Goal: Information Seeking & Learning: Learn about a topic

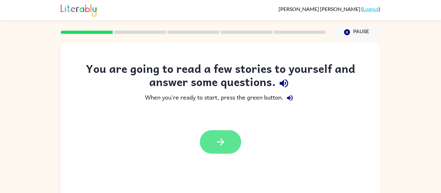
click at [223, 133] on button "button" at bounding box center [220, 142] width 41 height 24
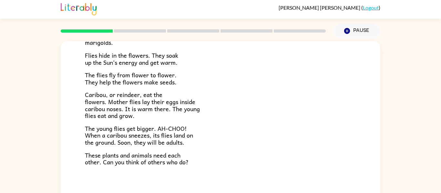
scroll to position [129, 0]
click at [186, 75] on p "The flies fly from flower to flower. They help the flowers make seeds." at bounding box center [220, 79] width 271 height 14
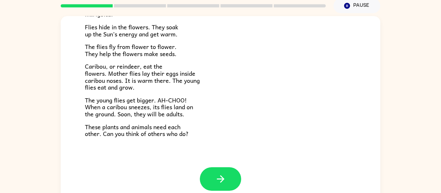
scroll to position [34, 0]
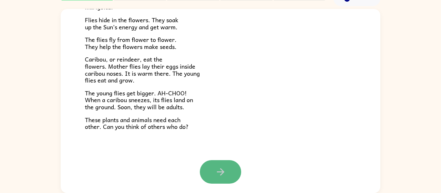
click at [225, 163] on button "button" at bounding box center [220, 172] width 41 height 24
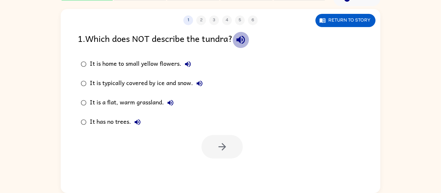
click at [245, 41] on icon "button" at bounding box center [240, 40] width 8 height 8
click at [192, 64] on button "It is home to small yellow flowers." at bounding box center [187, 64] width 13 height 13
click at [203, 86] on icon "button" at bounding box center [200, 84] width 8 height 8
click at [169, 104] on icon "button" at bounding box center [170, 103] width 6 height 6
click at [141, 119] on icon "button" at bounding box center [138, 122] width 8 height 8
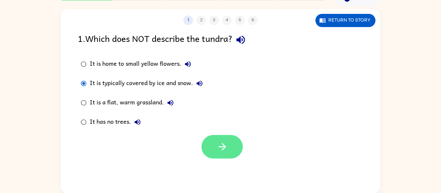
click at [221, 150] on icon "button" at bounding box center [222, 146] width 11 height 11
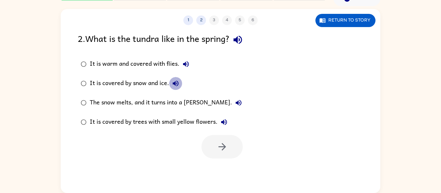
click at [178, 83] on icon "button" at bounding box center [176, 84] width 8 height 8
click at [235, 100] on icon "button" at bounding box center [239, 103] width 8 height 8
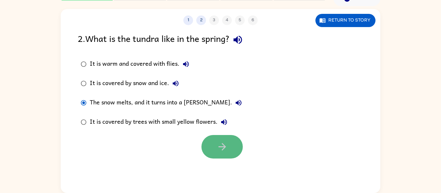
click at [223, 135] on button "button" at bounding box center [221, 147] width 41 height 24
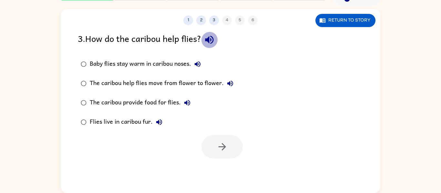
click at [213, 40] on icon "button" at bounding box center [209, 40] width 8 height 8
click at [205, 63] on label "Baby flies stay warm in caribou noses." at bounding box center [157, 64] width 166 height 19
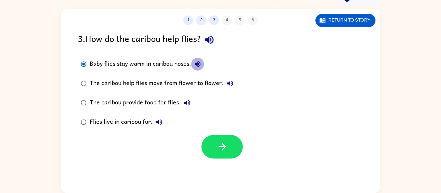
click at [199, 64] on icon "button" at bounding box center [198, 64] width 6 height 6
click at [230, 84] on icon "button" at bounding box center [230, 84] width 8 height 8
click at [187, 101] on icon "button" at bounding box center [187, 103] width 8 height 8
click at [160, 120] on icon "button" at bounding box center [159, 122] width 6 height 6
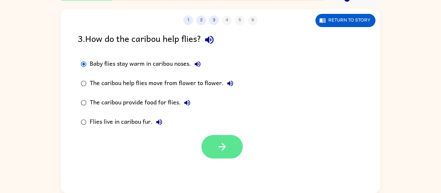
click at [216, 139] on button "button" at bounding box center [221, 147] width 41 height 24
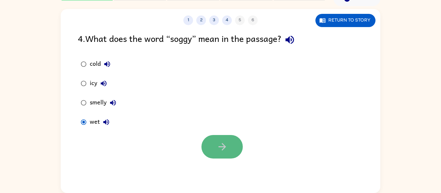
click at [220, 146] on icon "button" at bounding box center [222, 146] width 11 height 11
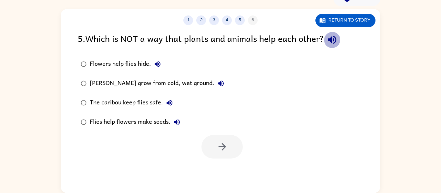
click at [333, 39] on icon "button" at bounding box center [332, 40] width 8 height 8
click at [158, 64] on icon "button" at bounding box center [158, 64] width 6 height 6
click at [222, 81] on icon "button" at bounding box center [221, 84] width 8 height 8
click at [169, 99] on icon "button" at bounding box center [170, 103] width 8 height 8
click at [177, 121] on icon "button" at bounding box center [177, 122] width 8 height 8
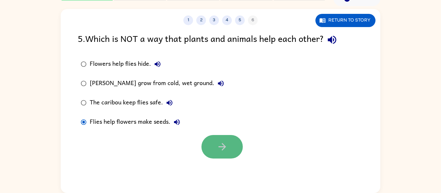
click at [227, 136] on button "button" at bounding box center [221, 147] width 41 height 24
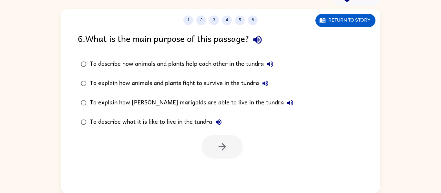
click at [258, 39] on icon "button" at bounding box center [257, 40] width 8 height 8
click at [276, 64] on button "To describe how animals and plants help each other in the tundra" at bounding box center [270, 64] width 13 height 13
click at [264, 81] on icon "button" at bounding box center [265, 84] width 8 height 8
click at [286, 100] on icon "button" at bounding box center [290, 103] width 8 height 8
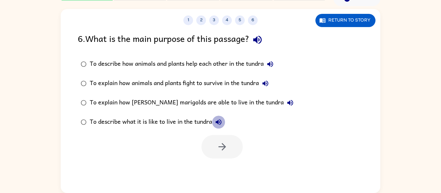
click at [224, 121] on button "To describe what it is like to live in the tundra" at bounding box center [218, 122] width 13 height 13
click at [106, 152] on div at bounding box center [220, 145] width 319 height 27
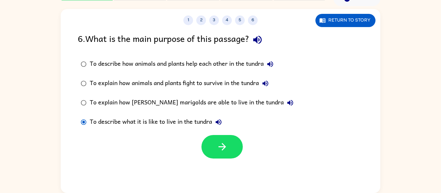
click at [237, 136] on div at bounding box center [221, 147] width 41 height 24
click at [239, 142] on button "button" at bounding box center [221, 147] width 41 height 24
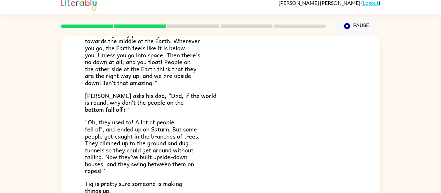
scroll to position [5, 0]
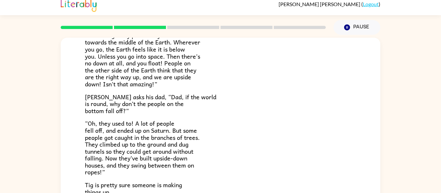
click at [248, 94] on p "[PERSON_NAME] asks his dad, “Dad, if the world is round, why don’t the people o…" at bounding box center [220, 104] width 271 height 21
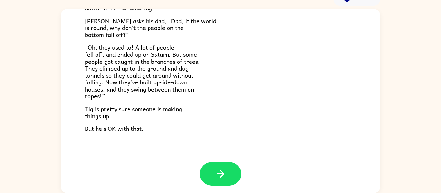
scroll to position [187, 0]
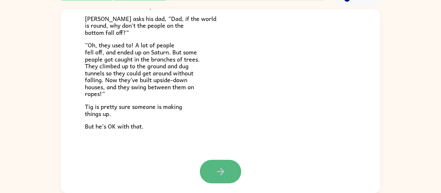
click at [220, 171] on icon "button" at bounding box center [220, 171] width 7 height 7
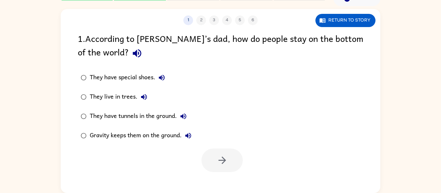
scroll to position [0, 0]
click at [129, 48] on button "button" at bounding box center [137, 53] width 16 height 16
click at [158, 72] on button "They have special shoes." at bounding box center [161, 77] width 13 height 13
click at [145, 97] on icon "button" at bounding box center [144, 97] width 8 height 8
click at [186, 116] on icon "button" at bounding box center [183, 117] width 8 height 8
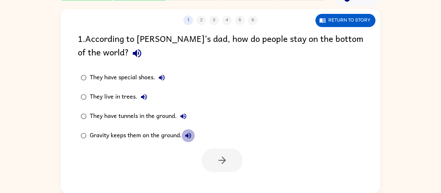
click at [188, 132] on icon "button" at bounding box center [188, 136] width 8 height 8
click at [85, 114] on label "They have tunnels in the ground." at bounding box center [136, 116] width 124 height 19
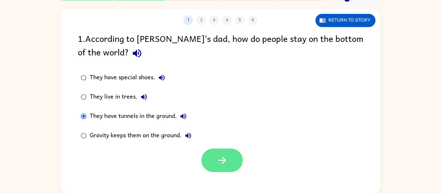
click at [214, 156] on button "button" at bounding box center [221, 161] width 41 height 24
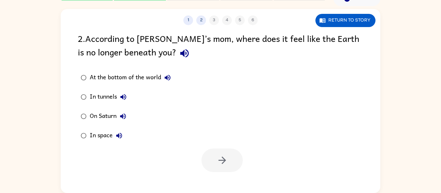
click at [180, 50] on icon "button" at bounding box center [184, 53] width 8 height 8
click at [167, 74] on icon "button" at bounding box center [168, 78] width 8 height 8
click at [180, 55] on icon "button" at bounding box center [184, 53] width 8 height 8
click at [216, 154] on button "button" at bounding box center [221, 161] width 41 height 24
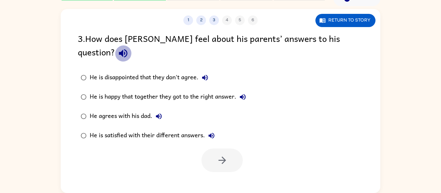
click at [127, 49] on icon "button" at bounding box center [123, 53] width 8 height 8
drag, startPoint x: 205, startPoint y: 56, endPoint x: 202, endPoint y: 61, distance: 6.2
click at [202, 68] on label "He is disappointed that they don't agree." at bounding box center [163, 77] width 178 height 19
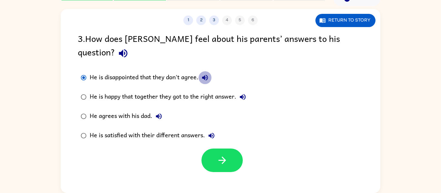
click at [202, 71] on button "He is disappointed that they don't agree." at bounding box center [204, 77] width 13 height 13
click at [247, 93] on icon "button" at bounding box center [243, 97] width 8 height 8
click at [161, 110] on button "He agrees with his dad." at bounding box center [158, 116] width 13 height 13
click at [207, 129] on button "He is satisfied with their different answers." at bounding box center [211, 135] width 13 height 13
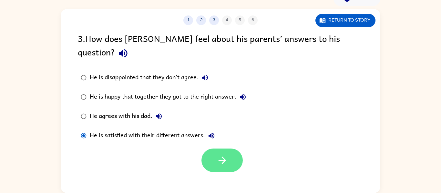
click at [212, 149] on button "button" at bounding box center [221, 161] width 41 height 24
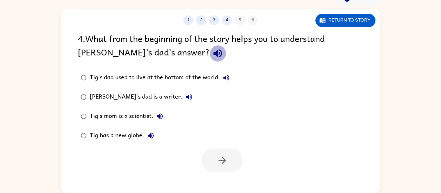
click at [212, 49] on icon "button" at bounding box center [217, 53] width 11 height 11
click at [227, 78] on icon "button" at bounding box center [226, 78] width 6 height 6
click at [185, 94] on icon "button" at bounding box center [189, 97] width 8 height 8
click at [160, 112] on button "Tig's mom is a scientist." at bounding box center [159, 116] width 13 height 13
click at [152, 135] on icon "button" at bounding box center [151, 136] width 8 height 8
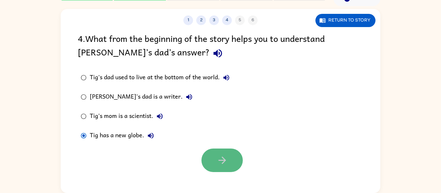
click at [219, 159] on icon "button" at bounding box center [222, 160] width 11 height 11
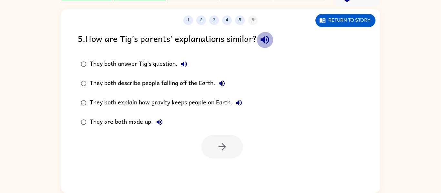
click at [261, 38] on button "button" at bounding box center [265, 40] width 16 height 16
click at [179, 61] on div "They both answer Tig’s question." at bounding box center [140, 64] width 101 height 13
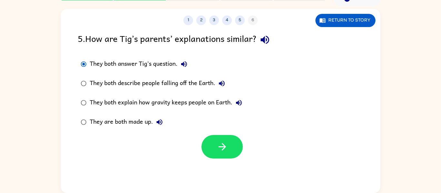
click at [188, 64] on icon "button" at bounding box center [184, 64] width 8 height 8
click at [220, 85] on icon "button" at bounding box center [222, 84] width 8 height 8
click at [238, 101] on icon "button" at bounding box center [239, 103] width 8 height 8
click at [158, 120] on icon "button" at bounding box center [160, 122] width 8 height 8
click at [224, 156] on button "button" at bounding box center [221, 147] width 41 height 24
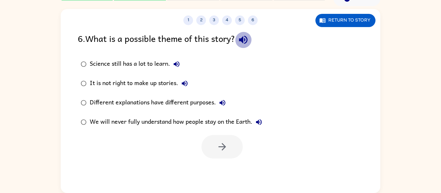
click at [248, 41] on icon "button" at bounding box center [242, 39] width 11 height 11
click at [179, 60] on icon "button" at bounding box center [177, 64] width 8 height 8
click at [184, 82] on icon "button" at bounding box center [185, 84] width 6 height 6
click at [224, 100] on icon "button" at bounding box center [222, 103] width 8 height 8
click at [246, 37] on icon "button" at bounding box center [242, 39] width 11 height 11
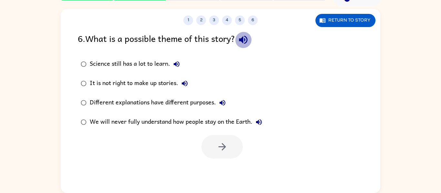
click at [241, 33] on button "button" at bounding box center [243, 40] width 16 height 16
click at [177, 60] on button "Science still has a lot to learn." at bounding box center [176, 64] width 13 height 13
click at [180, 79] on button "It is not right to make up stories." at bounding box center [184, 83] width 13 height 13
click at [224, 103] on icon "button" at bounding box center [222, 103] width 8 height 8
click at [254, 119] on button "We will never fully understand how people stay on the Earth." at bounding box center [258, 122] width 13 height 13
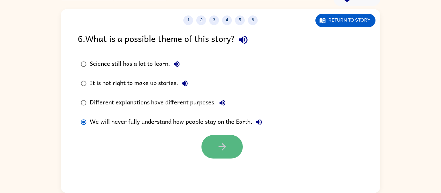
click at [234, 145] on button "button" at bounding box center [221, 147] width 41 height 24
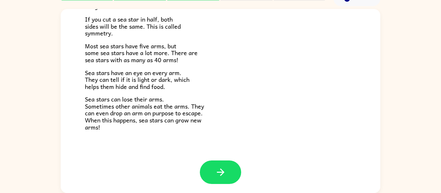
scroll to position [186, 0]
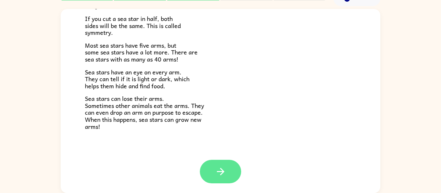
click at [228, 164] on button "button" at bounding box center [220, 172] width 41 height 24
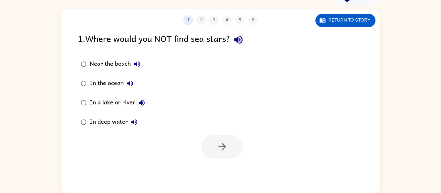
scroll to position [0, 0]
click at [347, 24] on button "Return to story" at bounding box center [345, 20] width 60 height 13
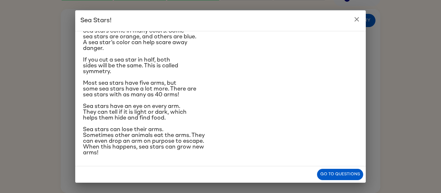
scroll to position [117, 0]
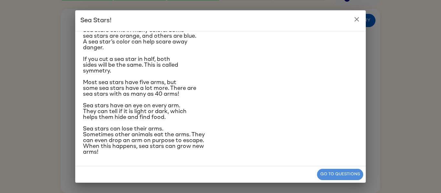
drag, startPoint x: 335, startPoint y: 170, endPoint x: 339, endPoint y: 172, distance: 4.9
click at [339, 172] on button "Go to questions" at bounding box center [340, 174] width 46 height 11
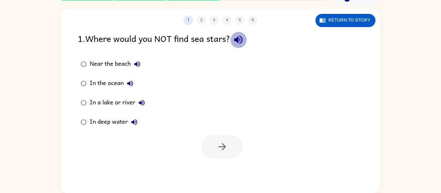
click at [239, 42] on icon "button" at bounding box center [238, 39] width 11 height 11
click at [139, 60] on icon "button" at bounding box center [137, 64] width 8 height 8
click at [127, 81] on icon "button" at bounding box center [130, 84] width 8 height 8
click at [144, 105] on icon "button" at bounding box center [142, 103] width 8 height 8
click at [135, 120] on icon "button" at bounding box center [134, 122] width 8 height 8
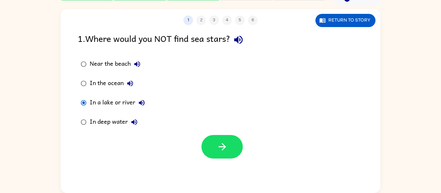
click at [208, 134] on div at bounding box center [220, 145] width 319 height 27
click at [207, 135] on div at bounding box center [220, 145] width 319 height 27
click at [208, 137] on button "button" at bounding box center [221, 147] width 41 height 24
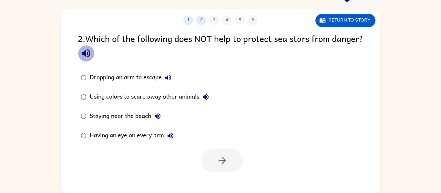
click at [90, 54] on icon "button" at bounding box center [86, 53] width 8 height 8
click at [170, 76] on icon "button" at bounding box center [168, 78] width 8 height 8
click at [206, 91] on div "Using colors to scare away other animals" at bounding box center [151, 97] width 122 height 13
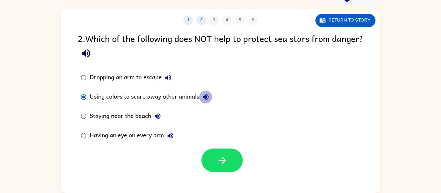
click at [205, 94] on icon "button" at bounding box center [206, 97] width 8 height 8
click at [155, 113] on icon "button" at bounding box center [158, 117] width 8 height 8
click at [168, 135] on icon "button" at bounding box center [170, 136] width 8 height 8
click at [217, 146] on div "2 . Which of the following does NOT help to protect sea stars from danger? Drop…" at bounding box center [220, 102] width 319 height 141
click at [211, 148] on div at bounding box center [220, 159] width 319 height 27
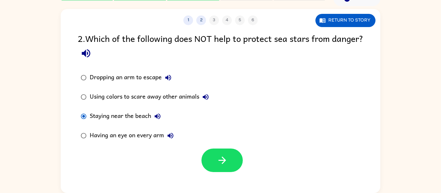
click at [212, 148] on div at bounding box center [220, 159] width 319 height 27
click at [213, 150] on button "button" at bounding box center [221, 161] width 41 height 24
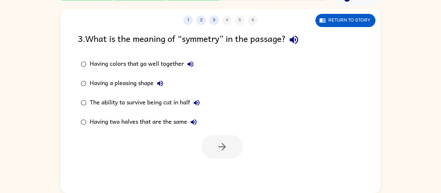
drag, startPoint x: 199, startPoint y: 61, endPoint x: 201, endPoint y: 55, distance: 6.2
click at [199, 59] on label "Having colors that go well together" at bounding box center [140, 64] width 132 height 19
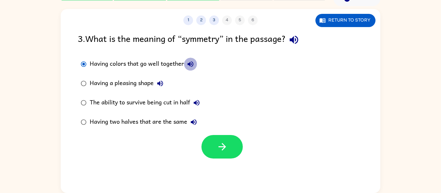
click at [191, 60] on icon "button" at bounding box center [191, 64] width 8 height 8
click at [158, 81] on button "Having a pleasing shape" at bounding box center [160, 83] width 13 height 13
click at [196, 103] on icon "button" at bounding box center [197, 103] width 6 height 6
drag, startPoint x: 87, startPoint y: 76, endPoint x: 80, endPoint y: 93, distance: 18.5
click at [80, 92] on label "Having a pleasing shape" at bounding box center [140, 83] width 132 height 19
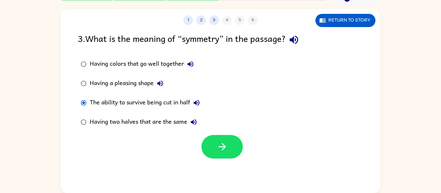
click at [78, 118] on div "Having colors that go well together Having a pleasing shape The ability to surv…" at bounding box center [145, 93] width 134 height 77
click at [219, 147] on icon "button" at bounding box center [221, 146] width 7 height 7
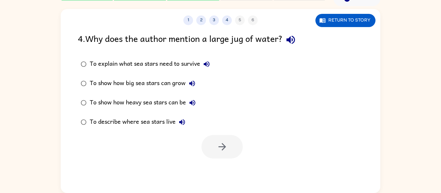
click at [303, 27] on div "1 2 3 4 5 6 Return to story 4 . Why does the author mention a large jug of wate…" at bounding box center [220, 101] width 319 height 184
click at [286, 38] on button "button" at bounding box center [290, 40] width 16 height 16
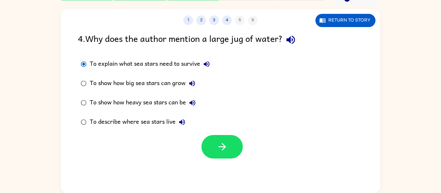
click at [207, 63] on icon "button" at bounding box center [207, 64] width 6 height 6
click at [273, 150] on div at bounding box center [220, 145] width 319 height 27
click at [193, 83] on icon "button" at bounding box center [192, 84] width 8 height 8
click at [196, 98] on button "To show how heavy sea stars can be" at bounding box center [192, 102] width 13 height 13
click at [177, 126] on button "To describe where sea stars live" at bounding box center [182, 122] width 13 height 13
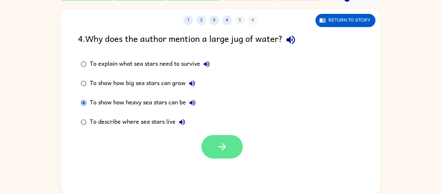
click at [221, 147] on icon "button" at bounding box center [221, 146] width 7 height 7
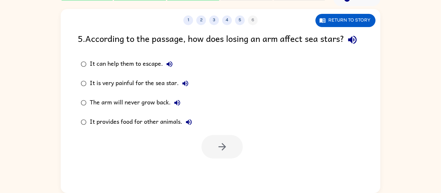
click at [348, 44] on icon "button" at bounding box center [352, 40] width 8 height 8
click at [344, 48] on button "button" at bounding box center [352, 40] width 16 height 16
click at [169, 68] on icon "button" at bounding box center [170, 64] width 8 height 8
click at [185, 87] on icon "button" at bounding box center [185, 84] width 8 height 8
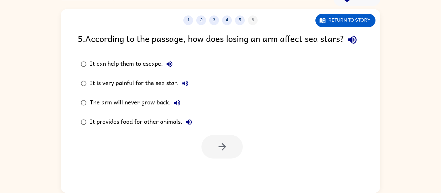
click at [181, 109] on button "The arm will never grow back." at bounding box center [177, 102] width 13 height 13
click at [192, 113] on label "The arm will never grow back." at bounding box center [136, 102] width 124 height 19
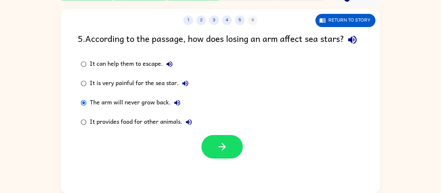
click at [188, 125] on icon "button" at bounding box center [189, 122] width 6 height 6
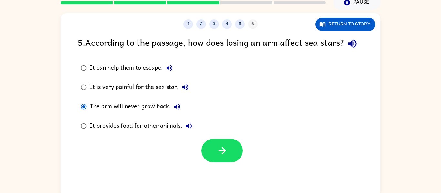
scroll to position [28, 0]
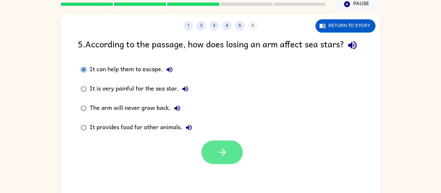
click at [221, 158] on icon "button" at bounding box center [222, 152] width 11 height 11
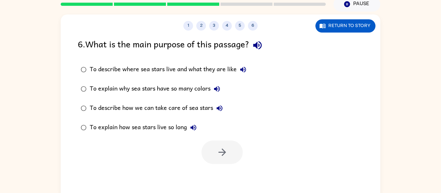
click at [257, 47] on icon "button" at bounding box center [257, 45] width 11 height 11
click at [239, 66] on button "To describe where sea stars live and what they are like" at bounding box center [243, 69] width 13 height 13
click at [263, 43] on icon "button" at bounding box center [257, 45] width 11 height 11
click at [263, 46] on icon "button" at bounding box center [257, 45] width 11 height 11
click at [243, 66] on icon "button" at bounding box center [243, 70] width 8 height 8
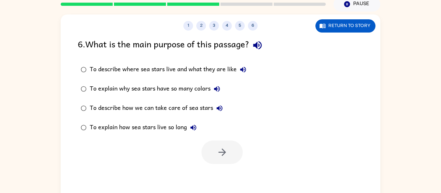
click at [248, 67] on button "To describe where sea stars live and what they are like" at bounding box center [243, 69] width 13 height 13
click at [222, 88] on button "To explain why sea stars have so many colors" at bounding box center [216, 88] width 13 height 13
click at [222, 111] on icon "button" at bounding box center [220, 108] width 8 height 8
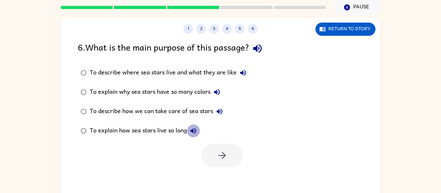
scroll to position [26, 0]
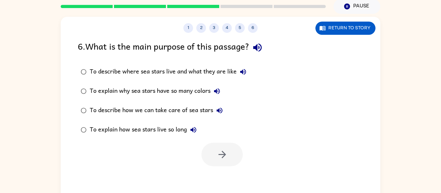
click at [199, 135] on div "To explain how sea stars live so long" at bounding box center [145, 130] width 110 height 13
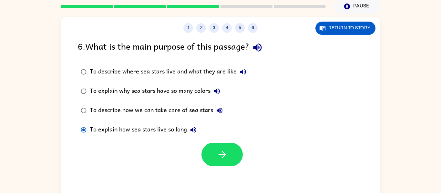
click at [194, 134] on icon "button" at bounding box center [193, 130] width 8 height 8
click at [227, 159] on icon "button" at bounding box center [222, 154] width 11 height 11
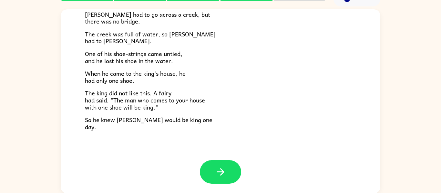
scroll to position [34, 0]
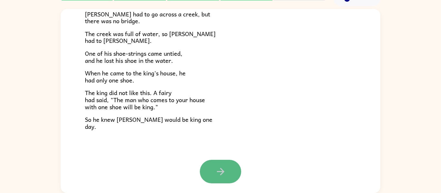
click at [216, 177] on icon "button" at bounding box center [220, 171] width 11 height 11
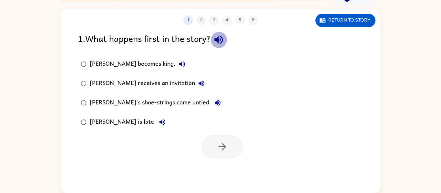
click at [227, 35] on button "button" at bounding box center [218, 40] width 16 height 16
click at [176, 66] on button "[PERSON_NAME] becomes king." at bounding box center [182, 64] width 13 height 13
click at [197, 83] on icon "button" at bounding box center [201, 84] width 8 height 8
click at [214, 107] on icon "button" at bounding box center [218, 103] width 8 height 8
click at [156, 127] on button "[PERSON_NAME] is late." at bounding box center [162, 122] width 13 height 13
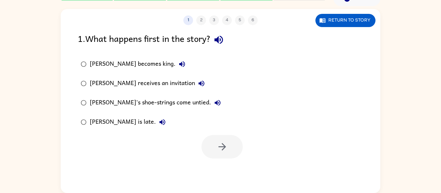
click at [98, 100] on div "[PERSON_NAME]'s shoe-strings come untied." at bounding box center [157, 102] width 134 height 13
click at [214, 142] on button "button" at bounding box center [221, 147] width 41 height 24
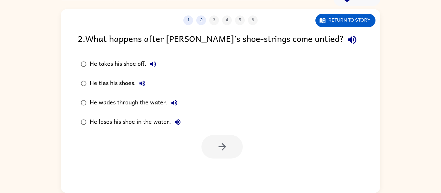
click at [300, 45] on div "2 . What happens after [PERSON_NAME]’s shoe-strings come untied?" at bounding box center [220, 40] width 285 height 16
click at [346, 40] on icon "button" at bounding box center [351, 39] width 11 height 11
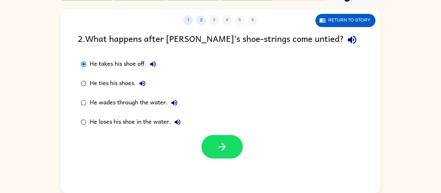
click at [156, 67] on icon "button" at bounding box center [153, 64] width 8 height 8
click at [147, 81] on button "He ties his shoes." at bounding box center [142, 83] width 13 height 13
click at [175, 100] on icon "button" at bounding box center [174, 103] width 8 height 8
click at [173, 122] on button "He loses his shoe in the water." at bounding box center [177, 122] width 13 height 13
click at [226, 147] on icon "button" at bounding box center [222, 146] width 11 height 11
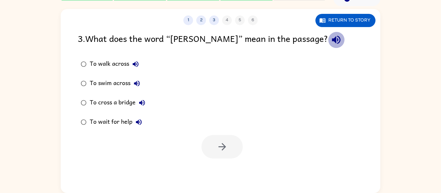
click at [328, 47] on button "button" at bounding box center [336, 40] width 16 height 16
click at [133, 64] on icon "button" at bounding box center [136, 64] width 8 height 8
click at [140, 85] on icon "button" at bounding box center [137, 84] width 8 height 8
click at [141, 103] on icon "button" at bounding box center [142, 103] width 6 height 6
click at [145, 102] on icon "button" at bounding box center [142, 103] width 6 height 6
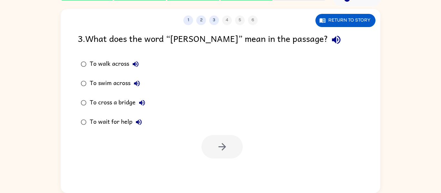
click at [147, 101] on button "To cross a bridge" at bounding box center [142, 102] width 13 height 13
click at [139, 122] on icon "button" at bounding box center [139, 122] width 8 height 8
click at [221, 156] on button "button" at bounding box center [221, 147] width 41 height 24
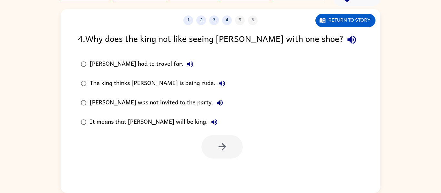
click at [346, 41] on icon "button" at bounding box center [351, 39] width 11 height 11
click at [184, 63] on button "[PERSON_NAME] had to travel far." at bounding box center [190, 64] width 13 height 13
click at [218, 86] on icon "button" at bounding box center [222, 84] width 8 height 8
click at [216, 104] on icon "button" at bounding box center [220, 103] width 8 height 8
click at [208, 127] on button "It means that [PERSON_NAME] will be king." at bounding box center [214, 122] width 13 height 13
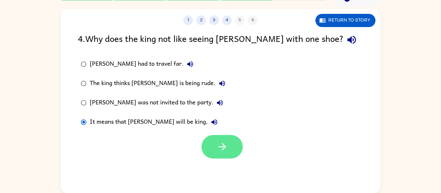
click at [217, 141] on icon "button" at bounding box center [222, 146] width 11 height 11
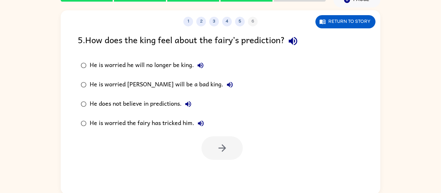
scroll to position [32, 0]
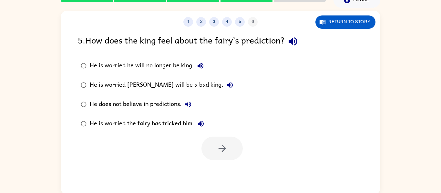
click at [293, 41] on icon "button" at bounding box center [292, 41] width 8 height 8
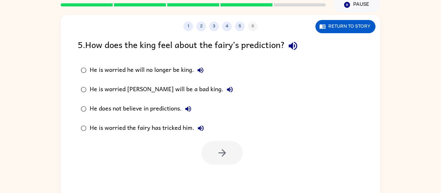
scroll to position [28, 0]
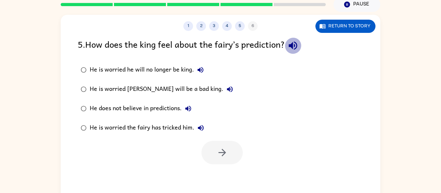
click at [294, 49] on icon "button" at bounding box center [292, 45] width 11 height 11
click at [204, 73] on button "He is worried he will no longer be king." at bounding box center [200, 70] width 13 height 13
click at [226, 88] on icon "button" at bounding box center [230, 90] width 8 height 8
click at [194, 108] on button "He does not believe in predictions." at bounding box center [188, 108] width 13 height 13
click at [203, 130] on icon "button" at bounding box center [201, 128] width 6 height 6
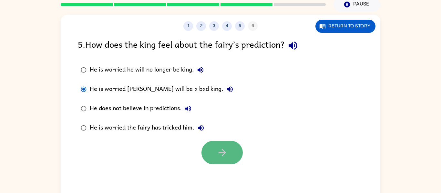
click at [222, 155] on icon "button" at bounding box center [222, 152] width 11 height 11
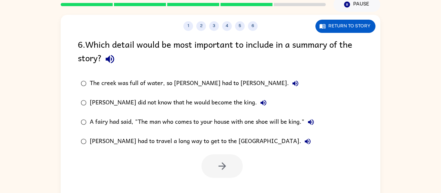
click at [105, 55] on icon "button" at bounding box center [109, 59] width 11 height 11
click at [117, 55] on button "button" at bounding box center [110, 59] width 16 height 16
click at [287, 120] on div "A fairy had said, "The man who comes to your house with one shoe will be king."" at bounding box center [203, 122] width 227 height 13
click at [282, 116] on div "A fairy had said, "The man who comes to your house with one shoe will be king."" at bounding box center [203, 122] width 227 height 13
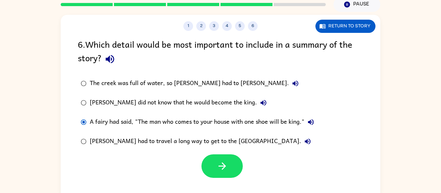
scroll to position [34, 0]
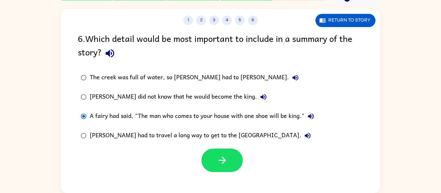
click at [291, 80] on icon "button" at bounding box center [295, 78] width 8 height 8
click at [260, 99] on icon "button" at bounding box center [263, 97] width 6 height 6
click at [317, 121] on div "A fairy had said, "The man who comes to your house with one shoe will be king."" at bounding box center [203, 116] width 227 height 13
click at [313, 118] on icon "button" at bounding box center [311, 117] width 6 height 6
click at [311, 116] on icon "button" at bounding box center [311, 117] width 6 height 6
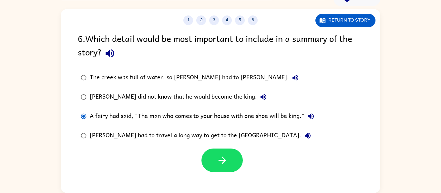
click at [312, 121] on button "A fairy had said, "The man who comes to your house with one shoe will be king."" at bounding box center [310, 116] width 13 height 13
click at [304, 133] on icon "button" at bounding box center [308, 136] width 8 height 8
click at [215, 163] on button "button" at bounding box center [221, 161] width 41 height 24
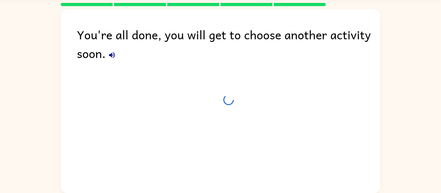
scroll to position [22, 0]
